Goal: Information Seeking & Learning: Check status

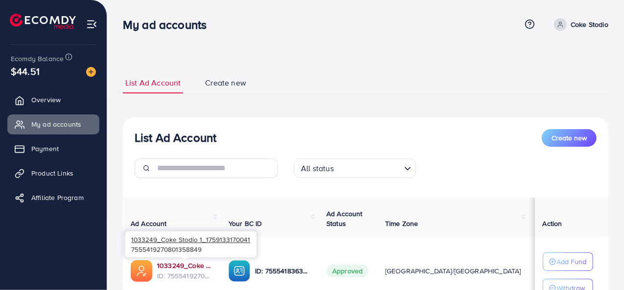
click at [181, 265] on link "1033249_Coke Stodio 1_1759133170041" at bounding box center [185, 266] width 56 height 10
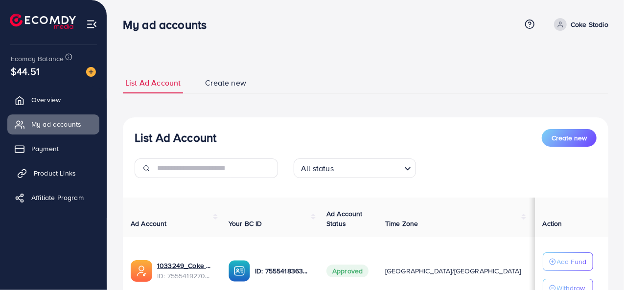
click at [66, 165] on link "Product Links" at bounding box center [53, 173] width 92 height 20
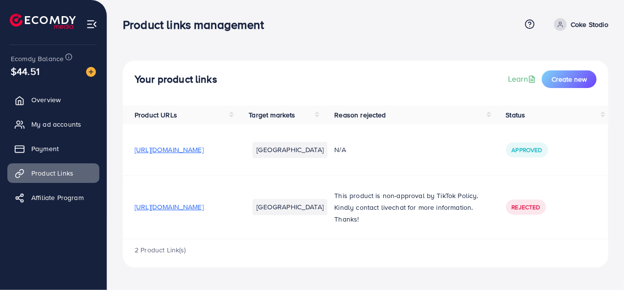
scroll to position [76, 0]
click at [204, 145] on span "https://5rbzpp-2r.myshopify.com/products/mini-mop-dust-cleaner?utm_source=copyT…" at bounding box center [169, 150] width 69 height 10
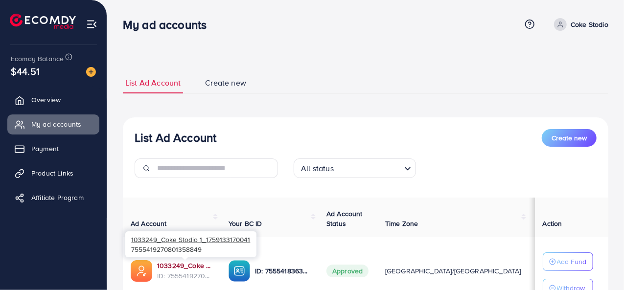
click at [188, 270] on link "1033249_Coke Stodio 1_1759133170041" at bounding box center [185, 266] width 56 height 10
